Goal: Navigation & Orientation: Find specific page/section

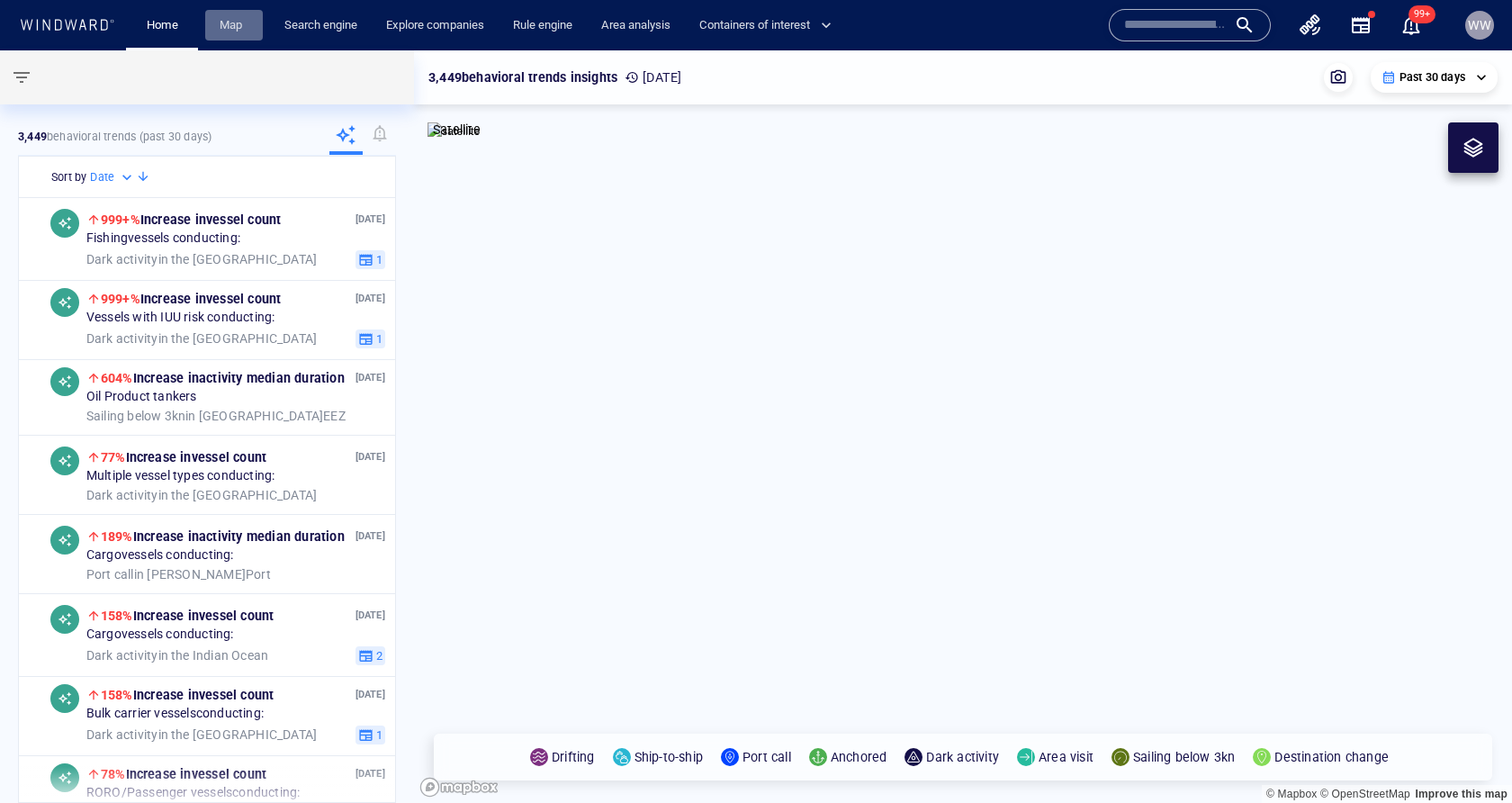
click at [236, 27] on link "Map" at bounding box center [234, 25] width 43 height 31
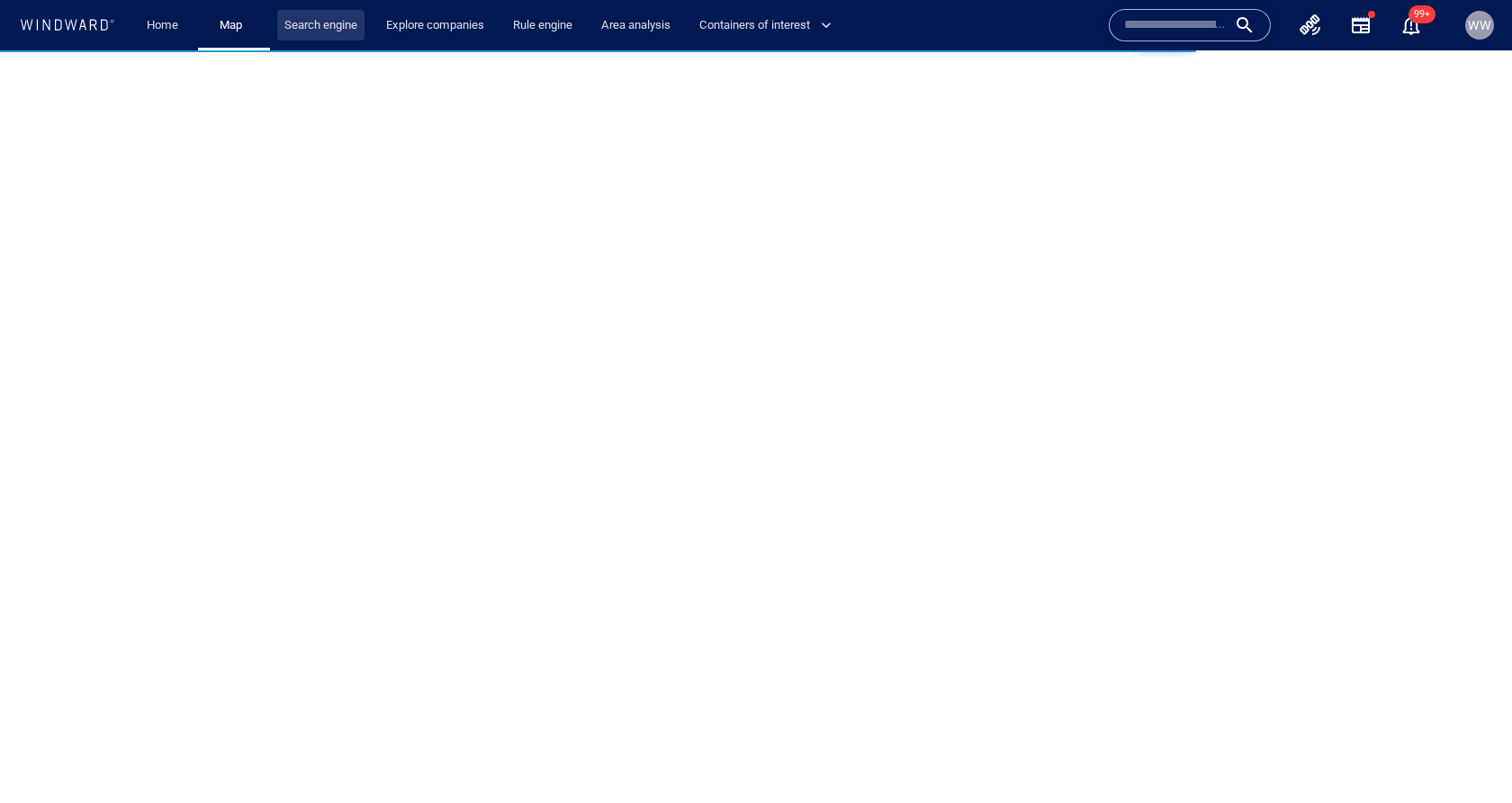
click at [334, 37] on link "Search engine" at bounding box center [320, 25] width 87 height 31
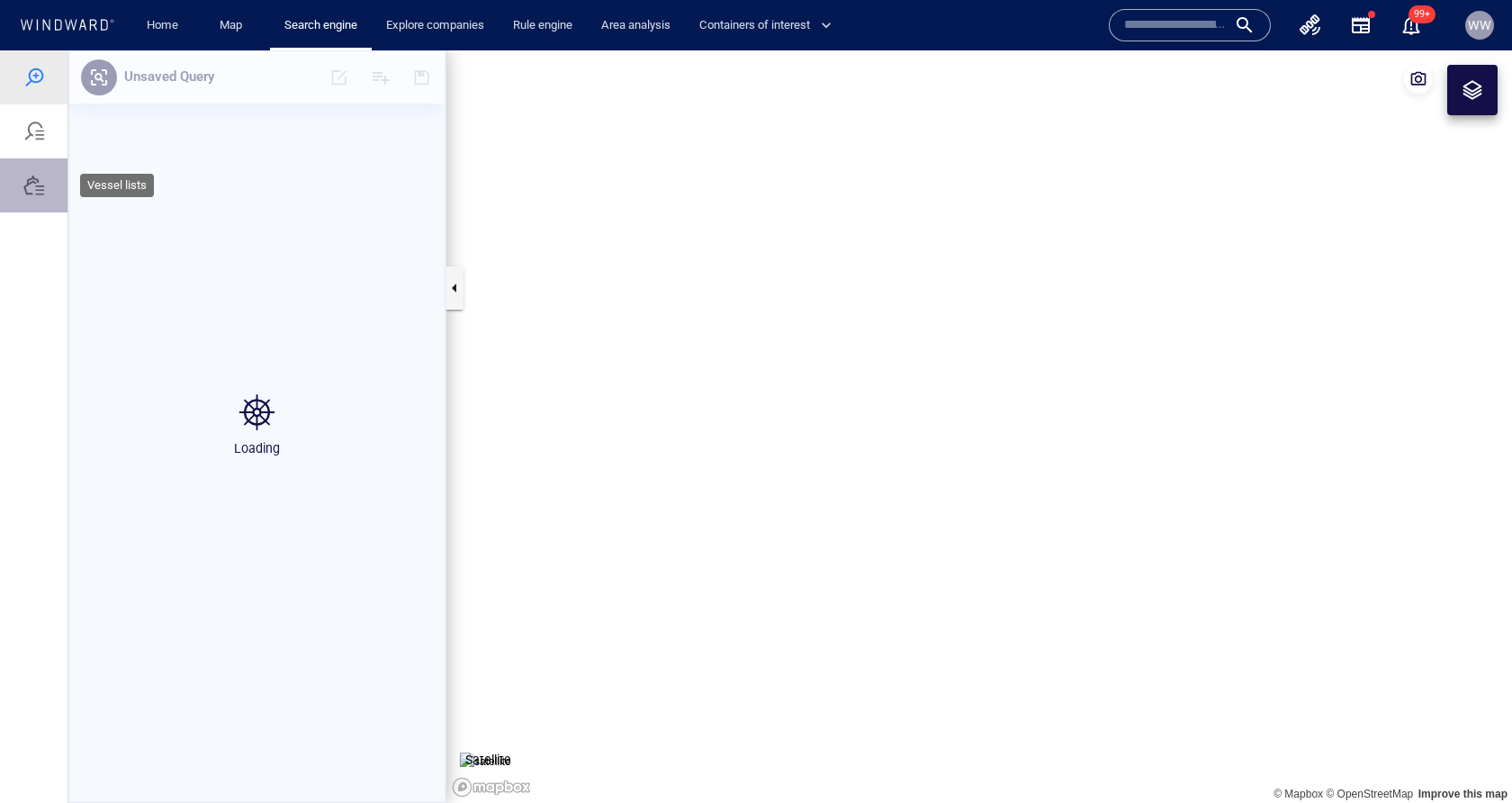
click at [42, 173] on div at bounding box center [33, 185] width 67 height 54
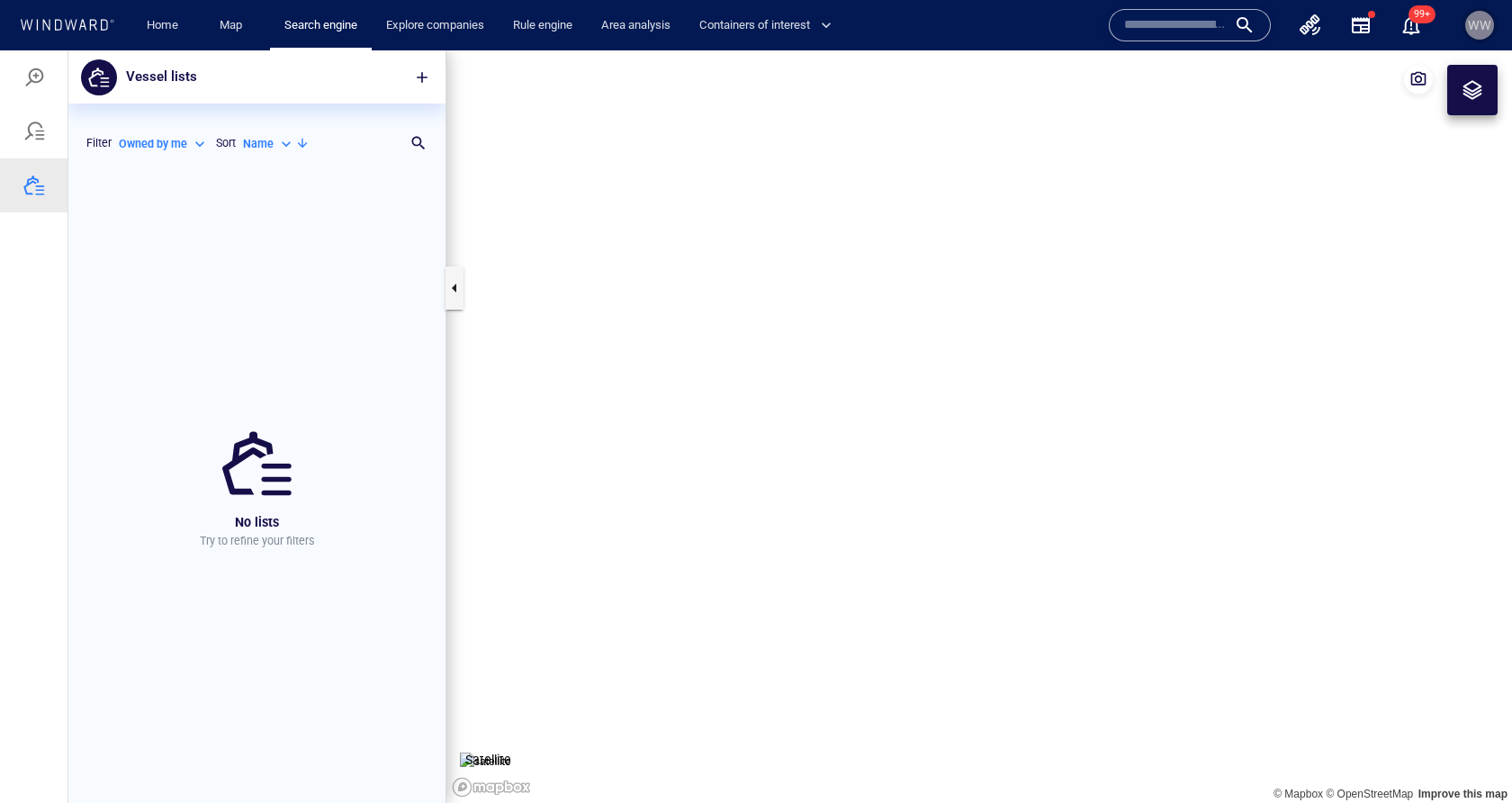
click at [1487, 37] on span "WW" at bounding box center [1479, 24] width 28 height 28
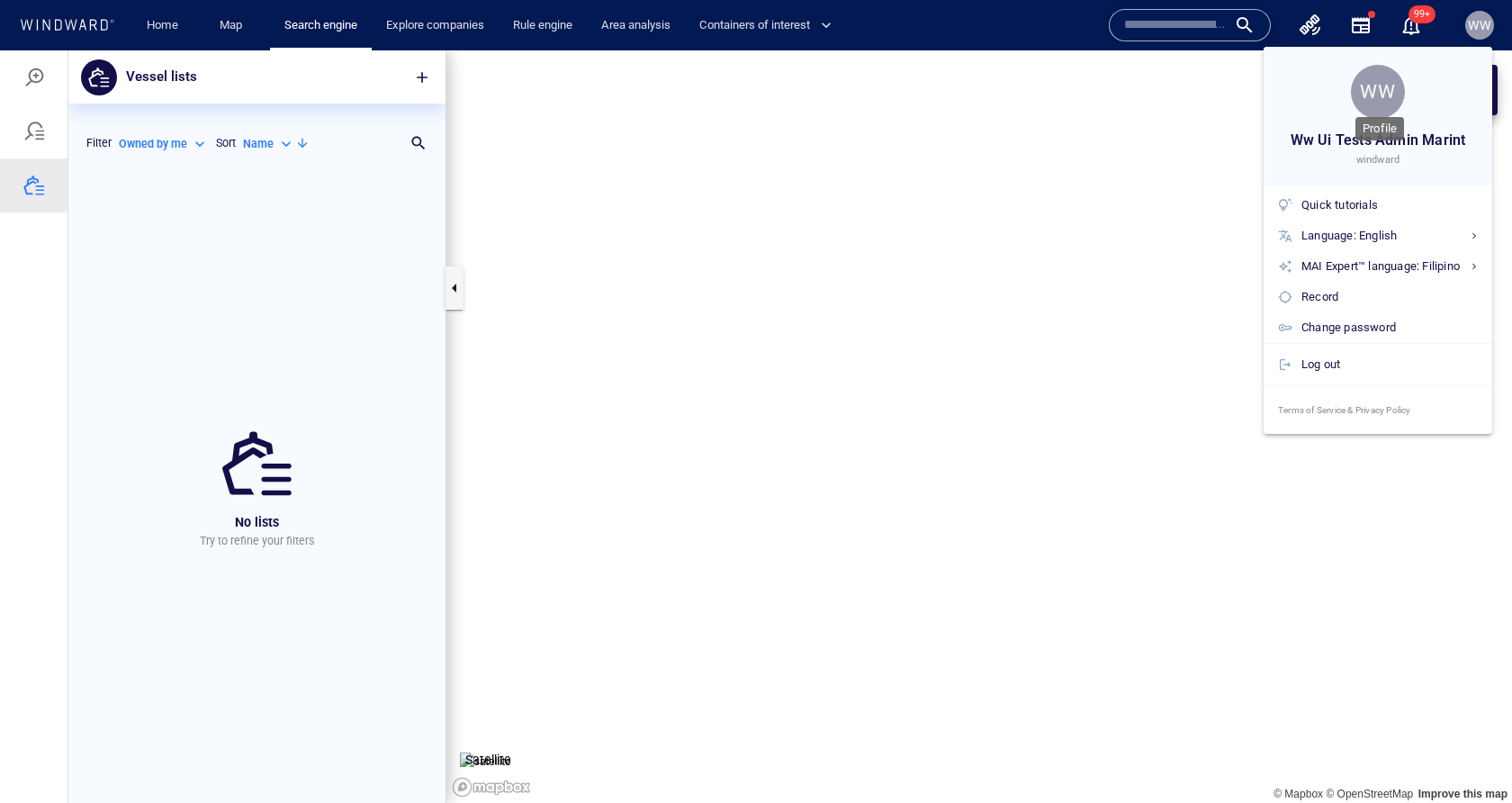
click at [1375, 96] on span "WW" at bounding box center [1377, 91] width 36 height 22
click at [6, 120] on div at bounding box center [756, 401] width 1512 height 803
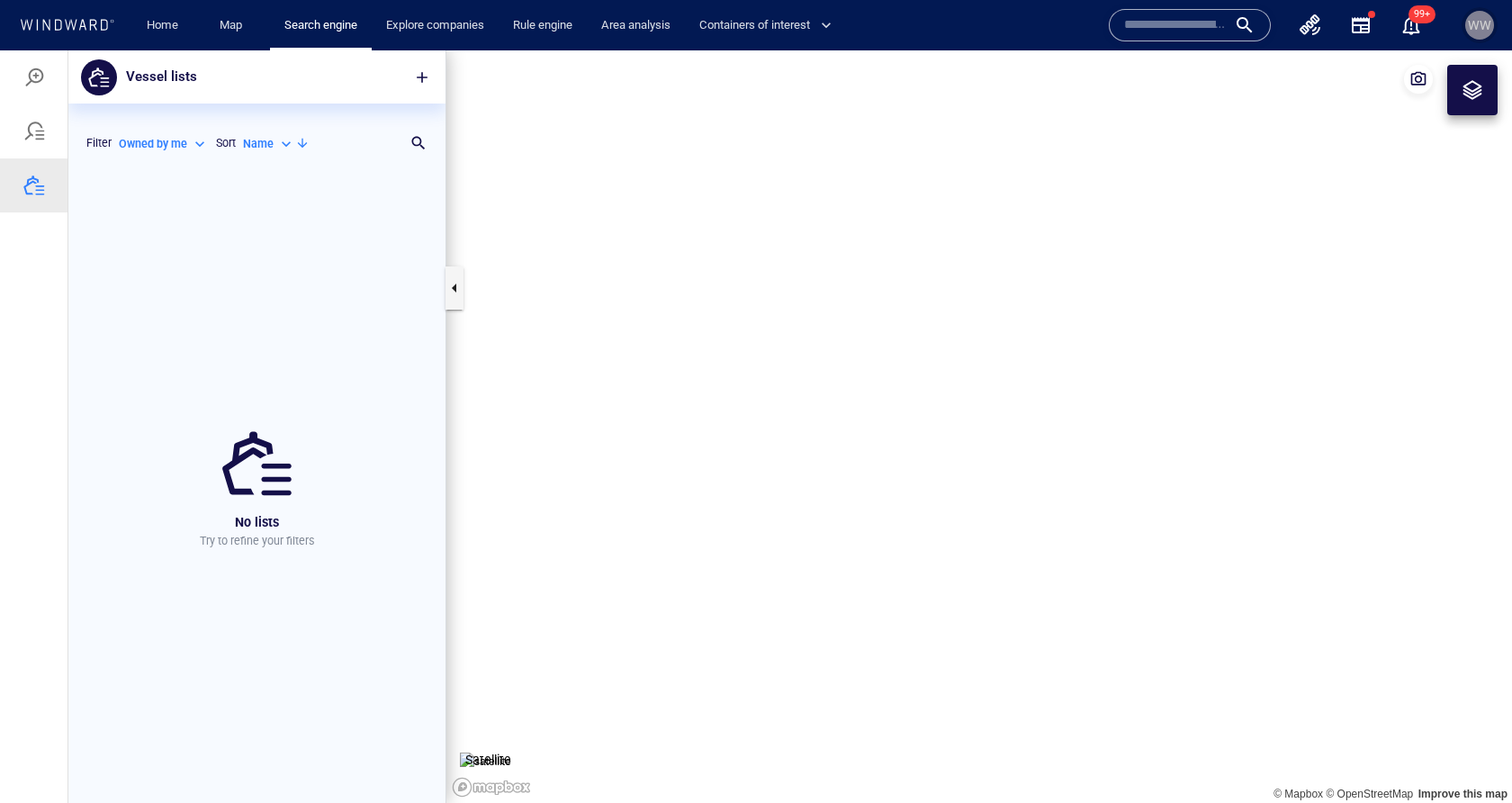
click at [1470, 13] on div "WW" at bounding box center [1479, 24] width 28 height 28
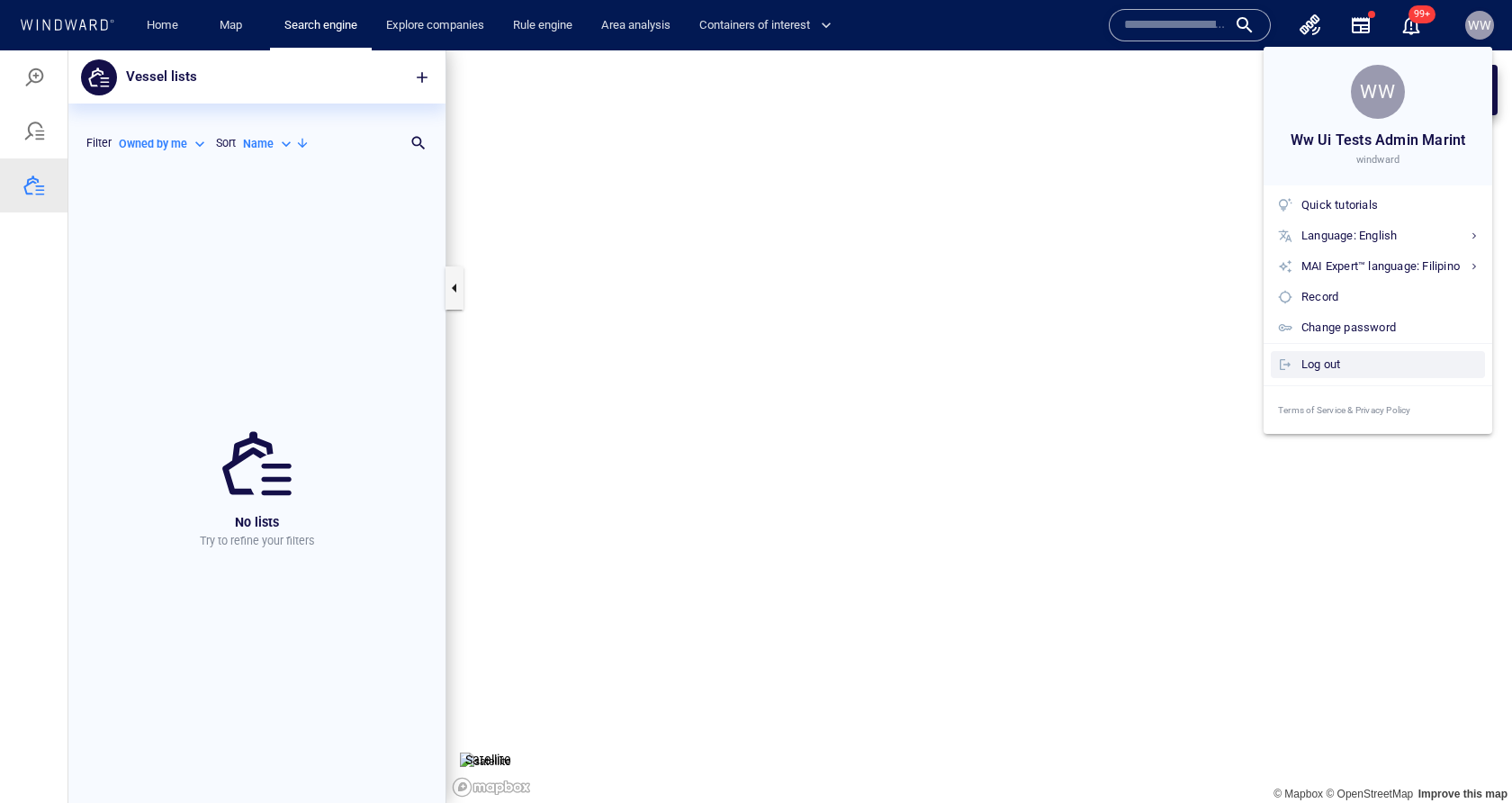
click at [1358, 362] on div "Log out" at bounding box center [1389, 365] width 176 height 20
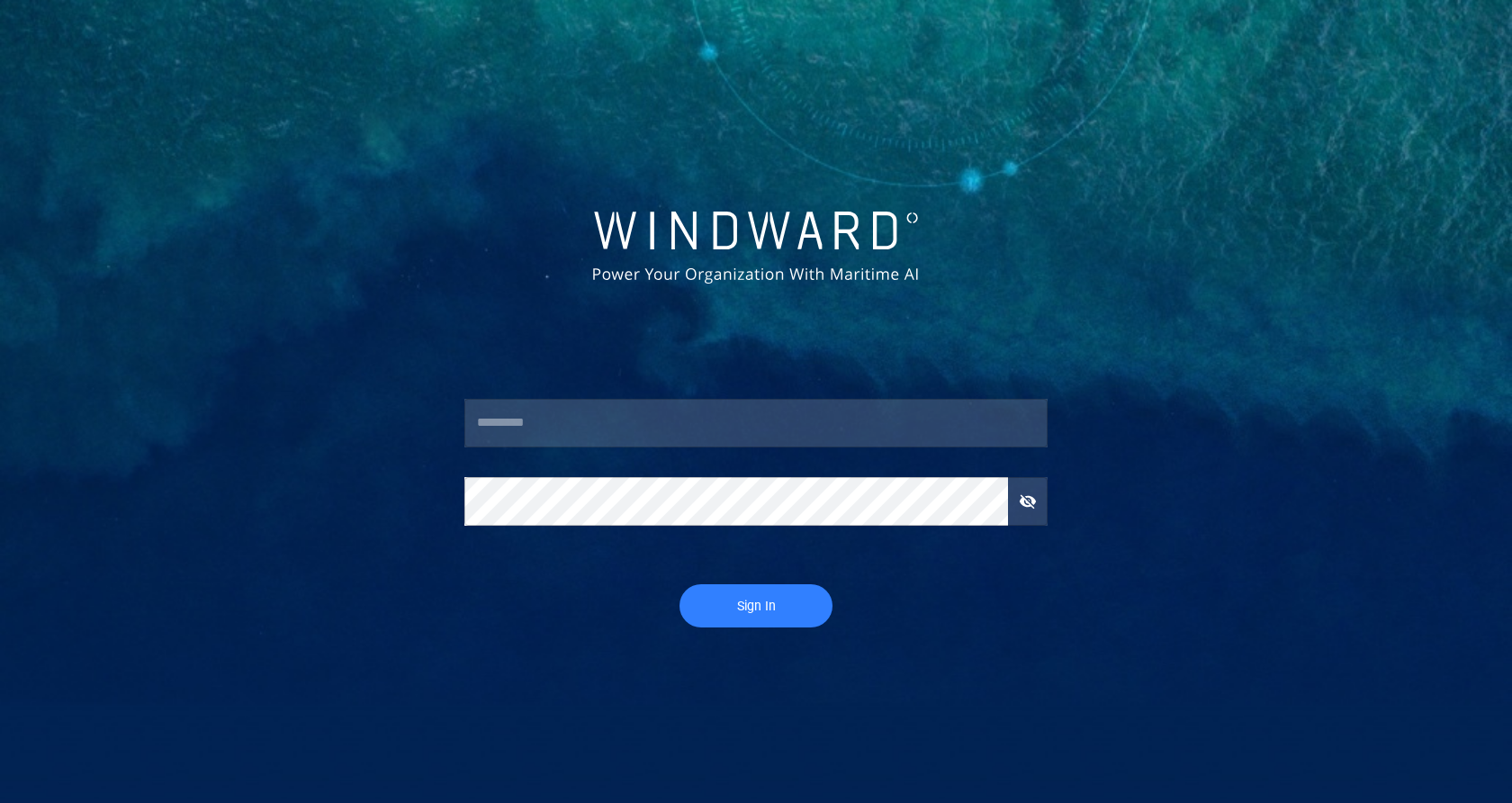
type input "**********"
